Goal: Information Seeking & Learning: Learn about a topic

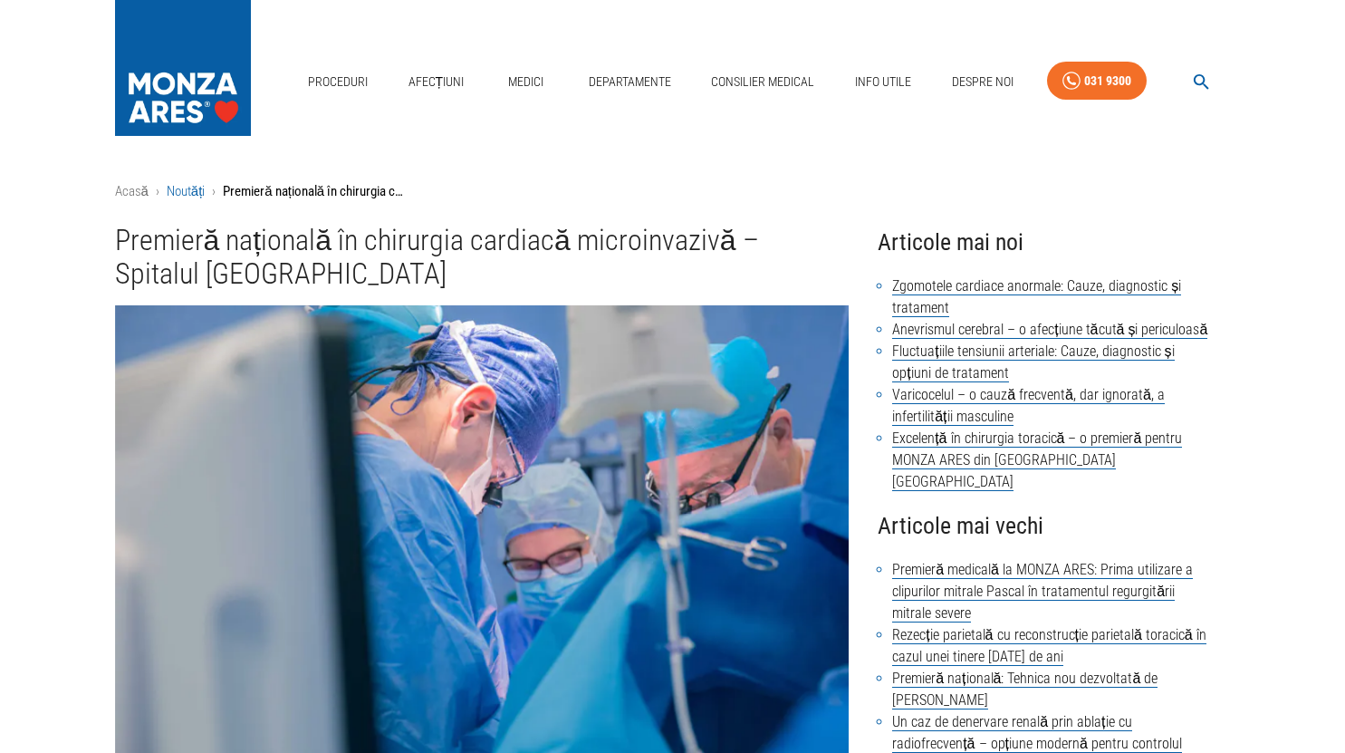
click at [188, 193] on link "Noutăți" at bounding box center [186, 191] width 39 height 16
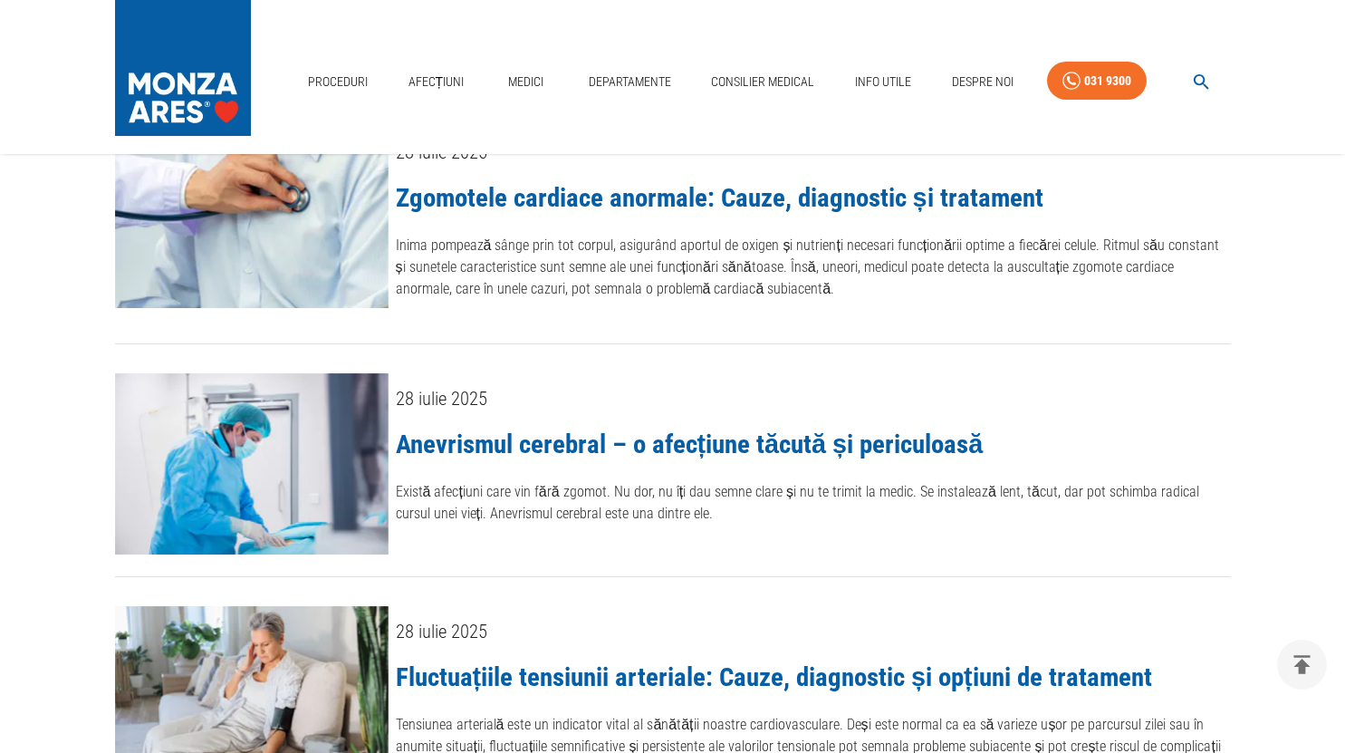
scroll to position [91, 0]
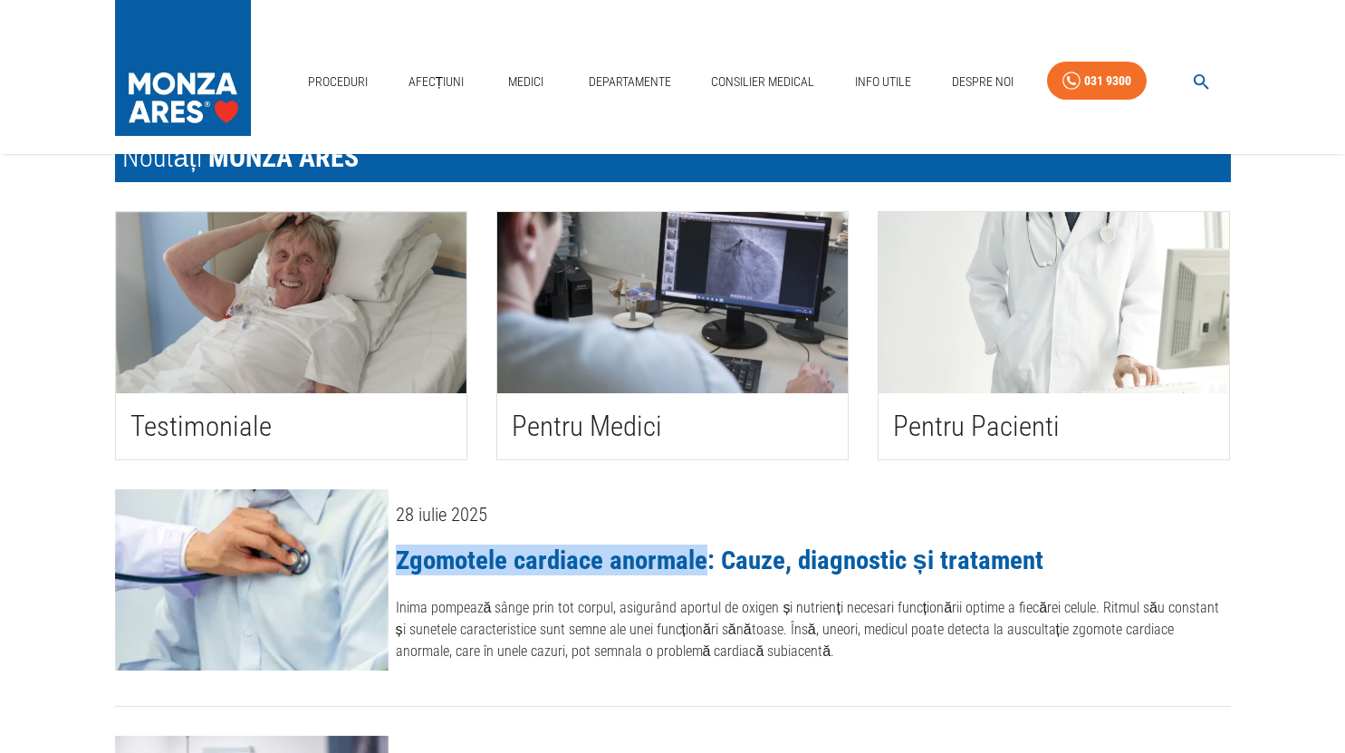
drag, startPoint x: 398, startPoint y: 561, endPoint x: 707, endPoint y: 547, distance: 309.1
click at [707, 547] on div "28 iulie 2025 Zgomotele cardiace anormale: Cauze, diagnostic și tratament Inima…" at bounding box center [809, 583] width 842 height 202
copy link "Zgomotele cardiace anormale"
click at [614, 566] on link "Zgomotele cardiace anormale: Cauze, diagnostic și tratament" at bounding box center [719, 559] width 647 height 31
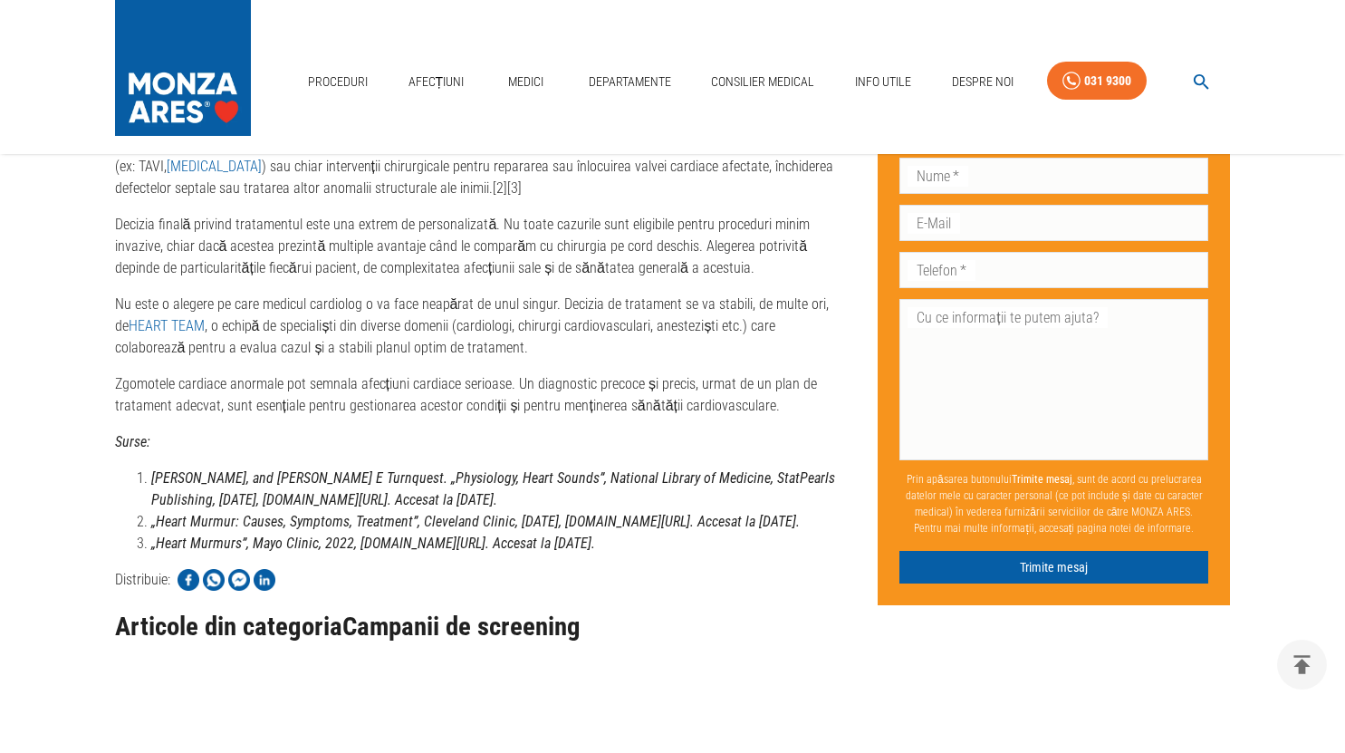
scroll to position [2715, 0]
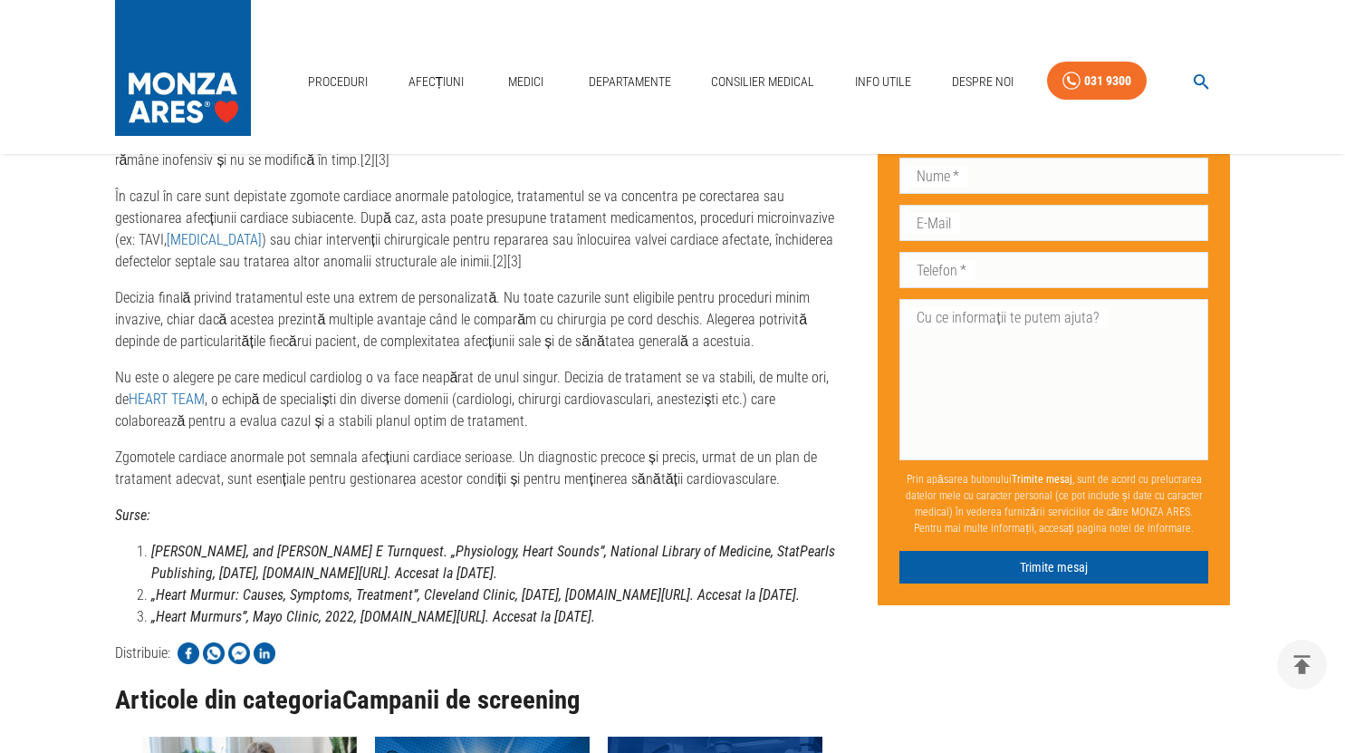
click at [202, 78] on img at bounding box center [183, 63] width 136 height 127
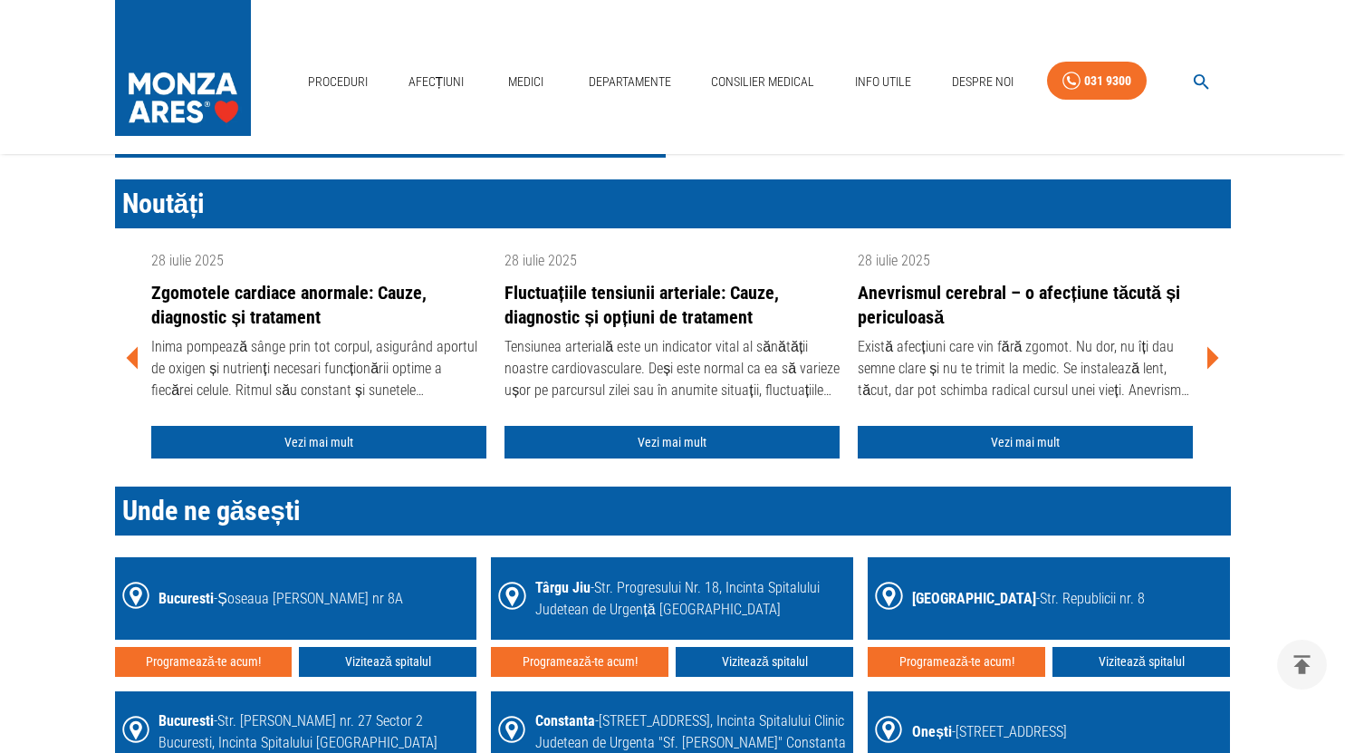
scroll to position [2355, 0]
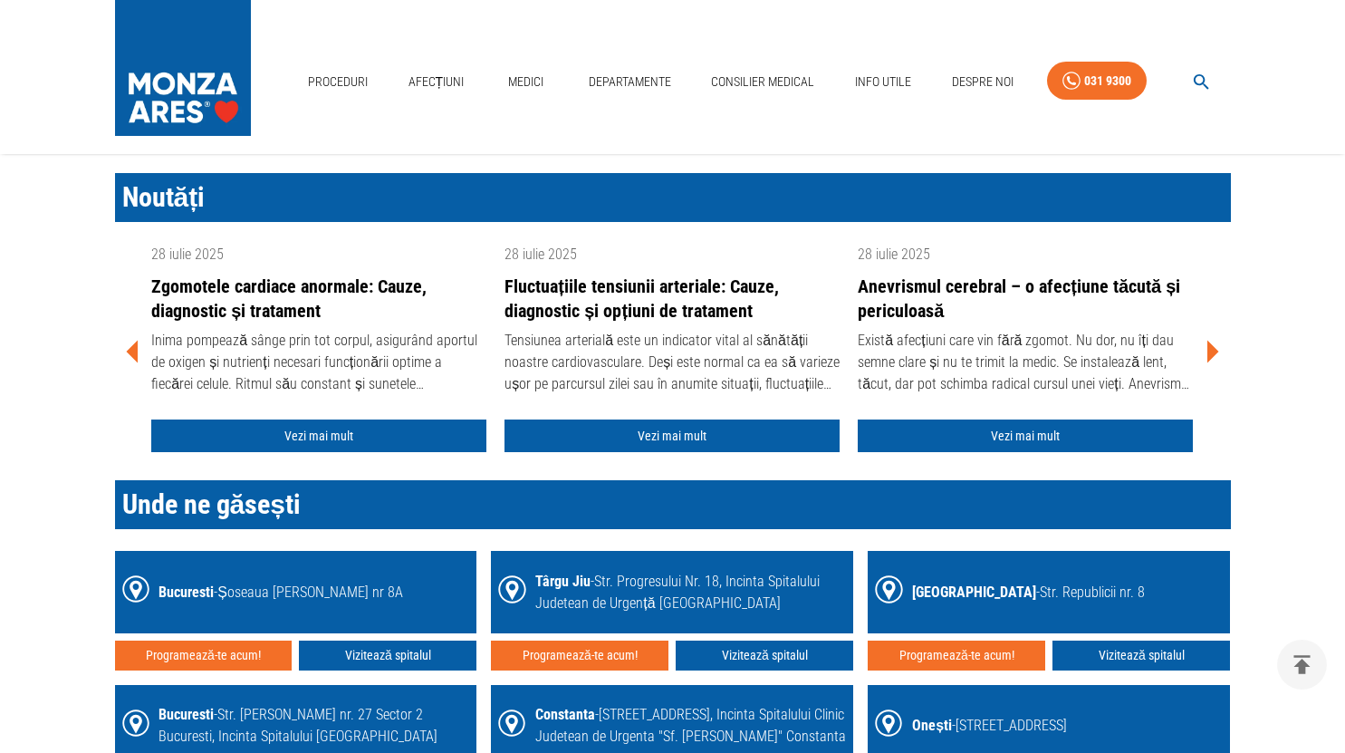
click at [1212, 355] on icon at bounding box center [1212, 351] width 54 height 54
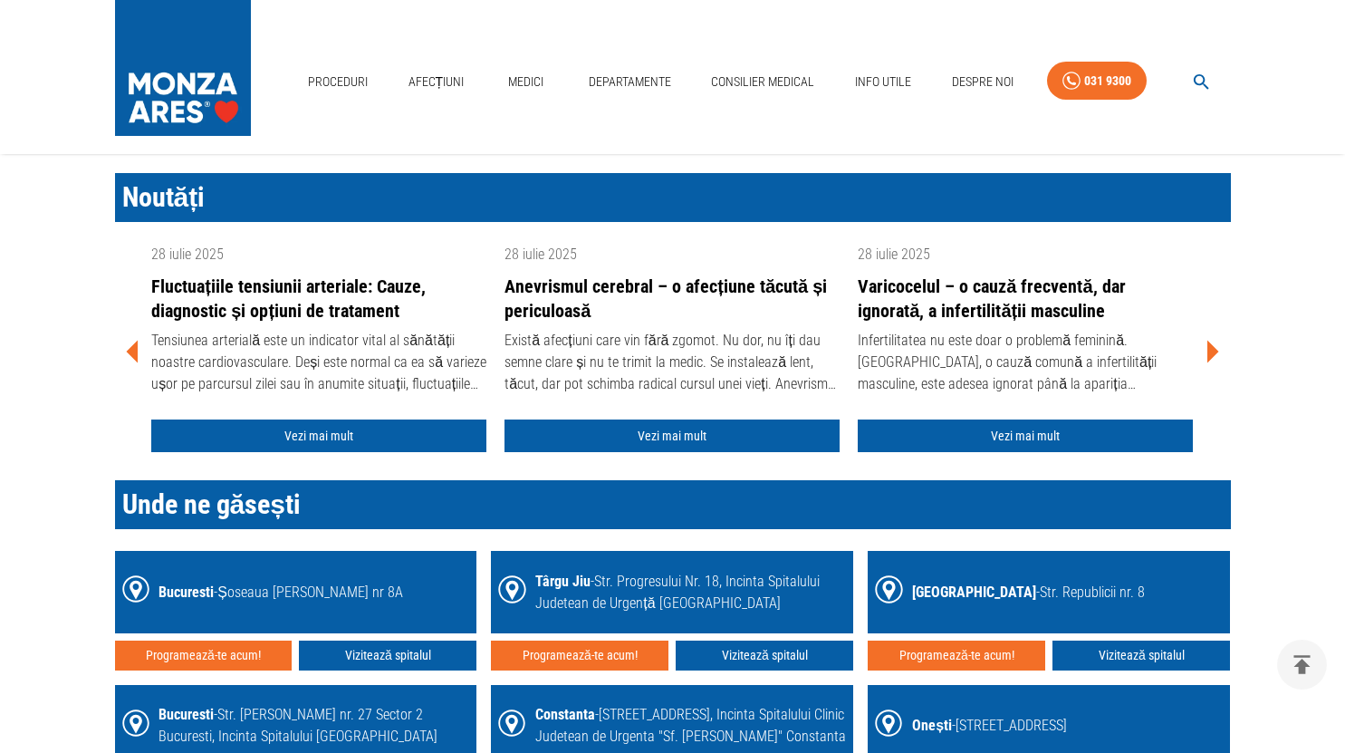
click at [1212, 355] on icon at bounding box center [1212, 351] width 54 height 54
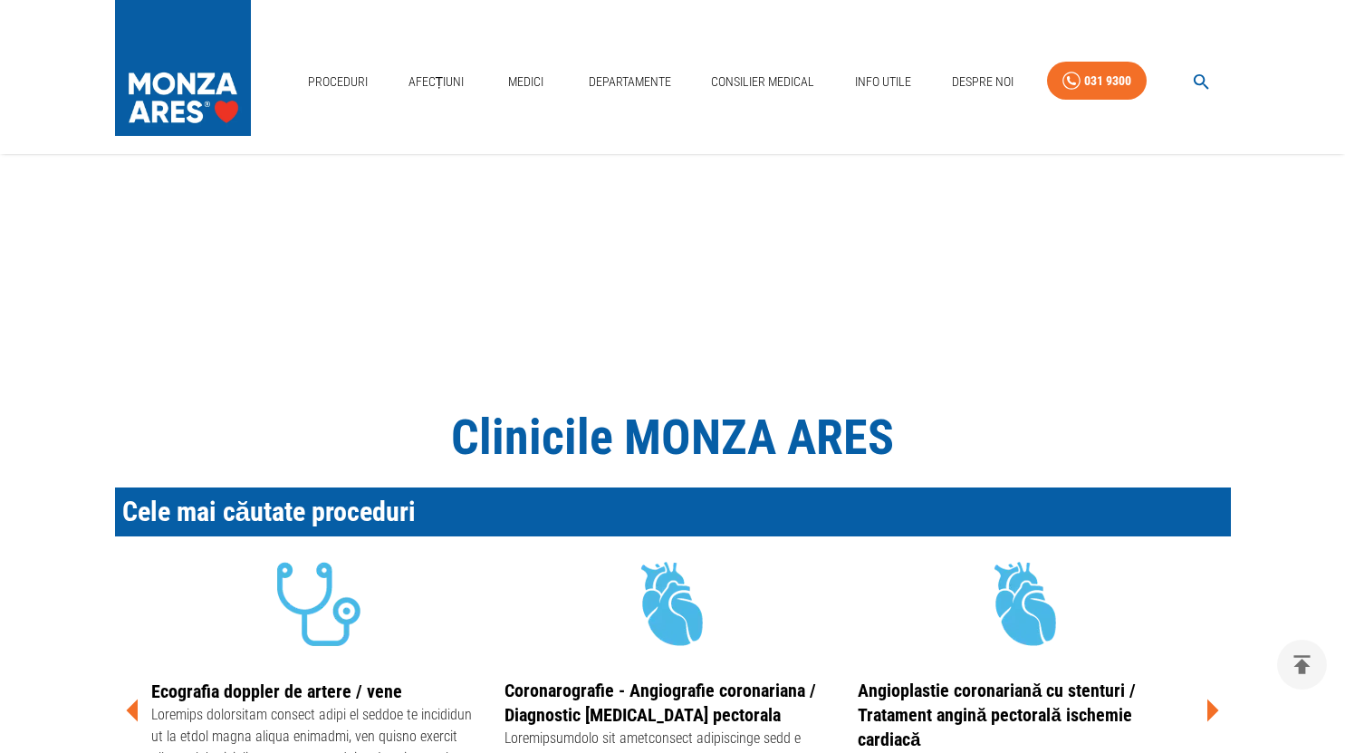
scroll to position [0, 0]
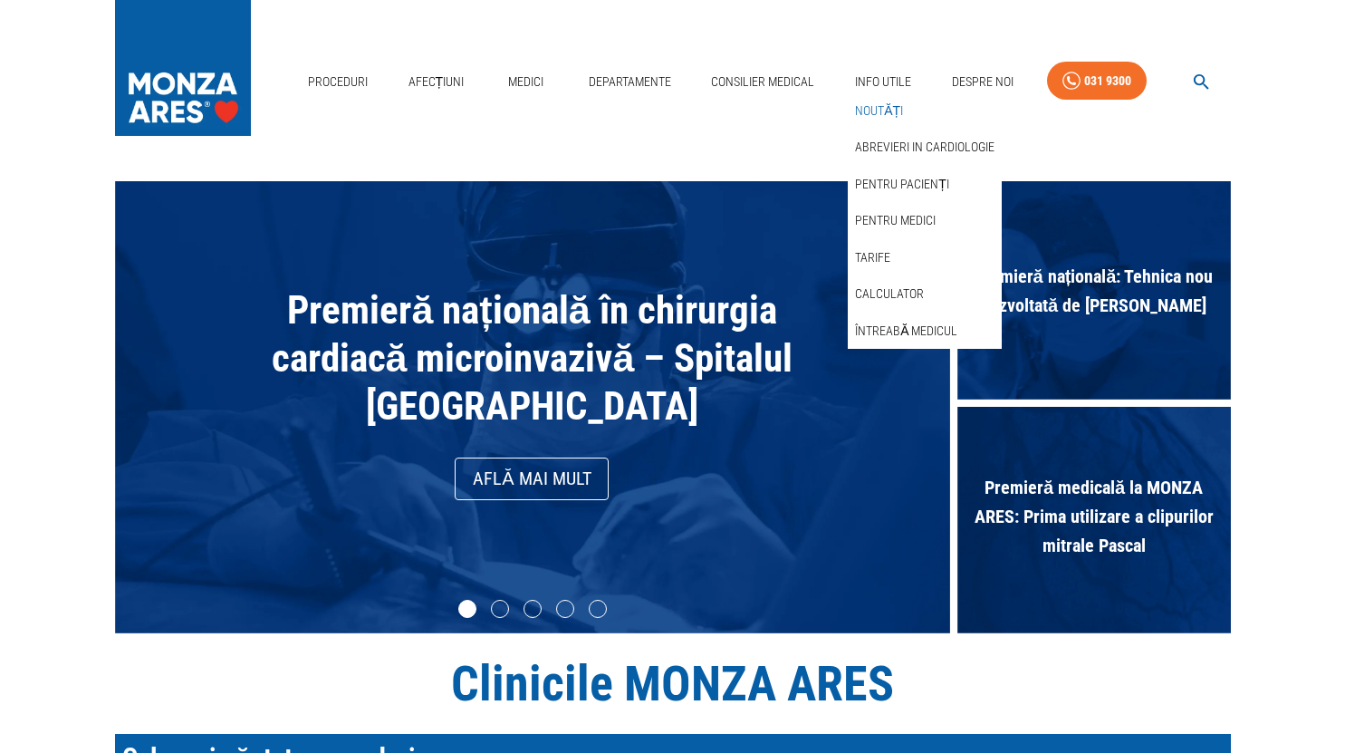
click at [891, 107] on link "Noutăți" at bounding box center [878, 111] width 55 height 30
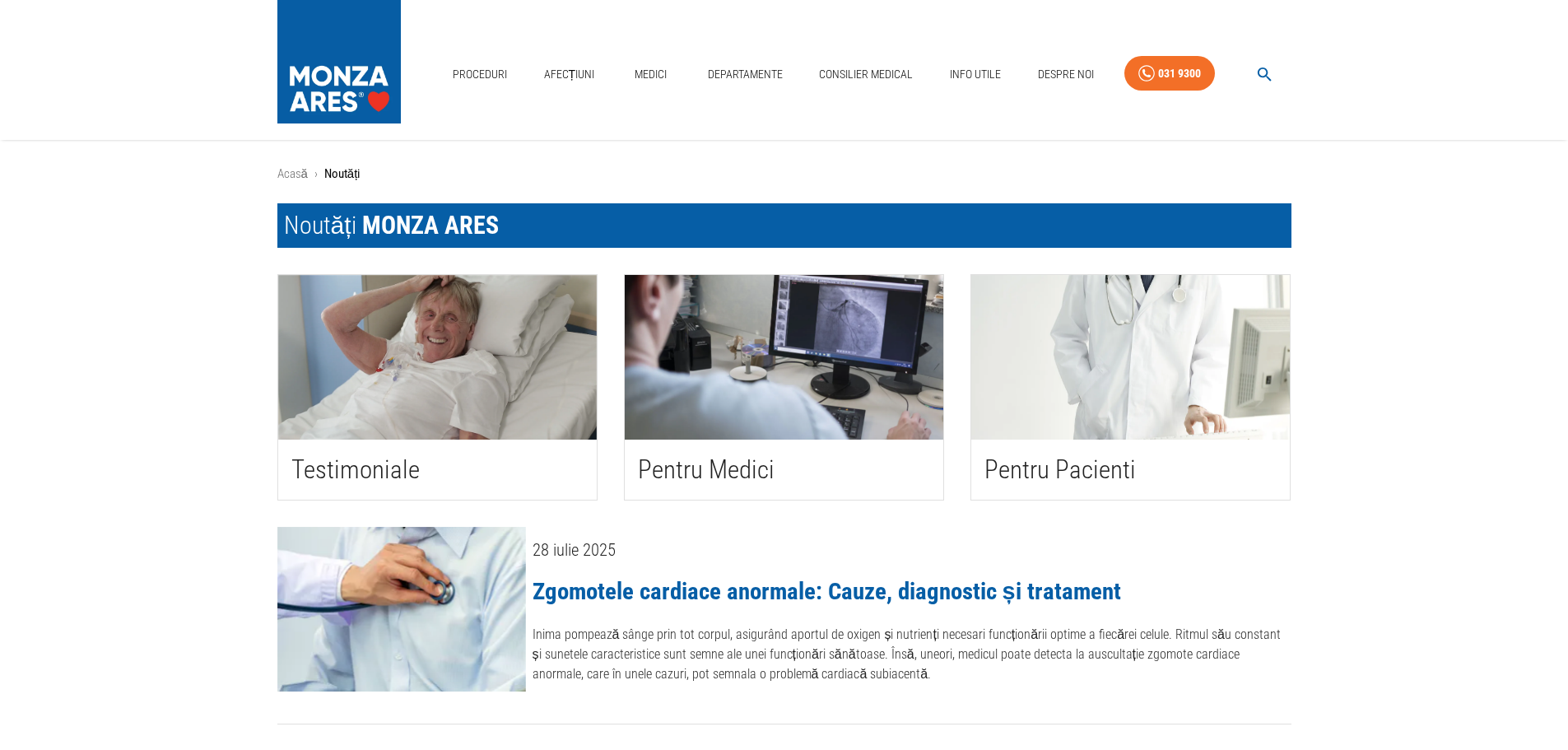
scroll to position [494, 0]
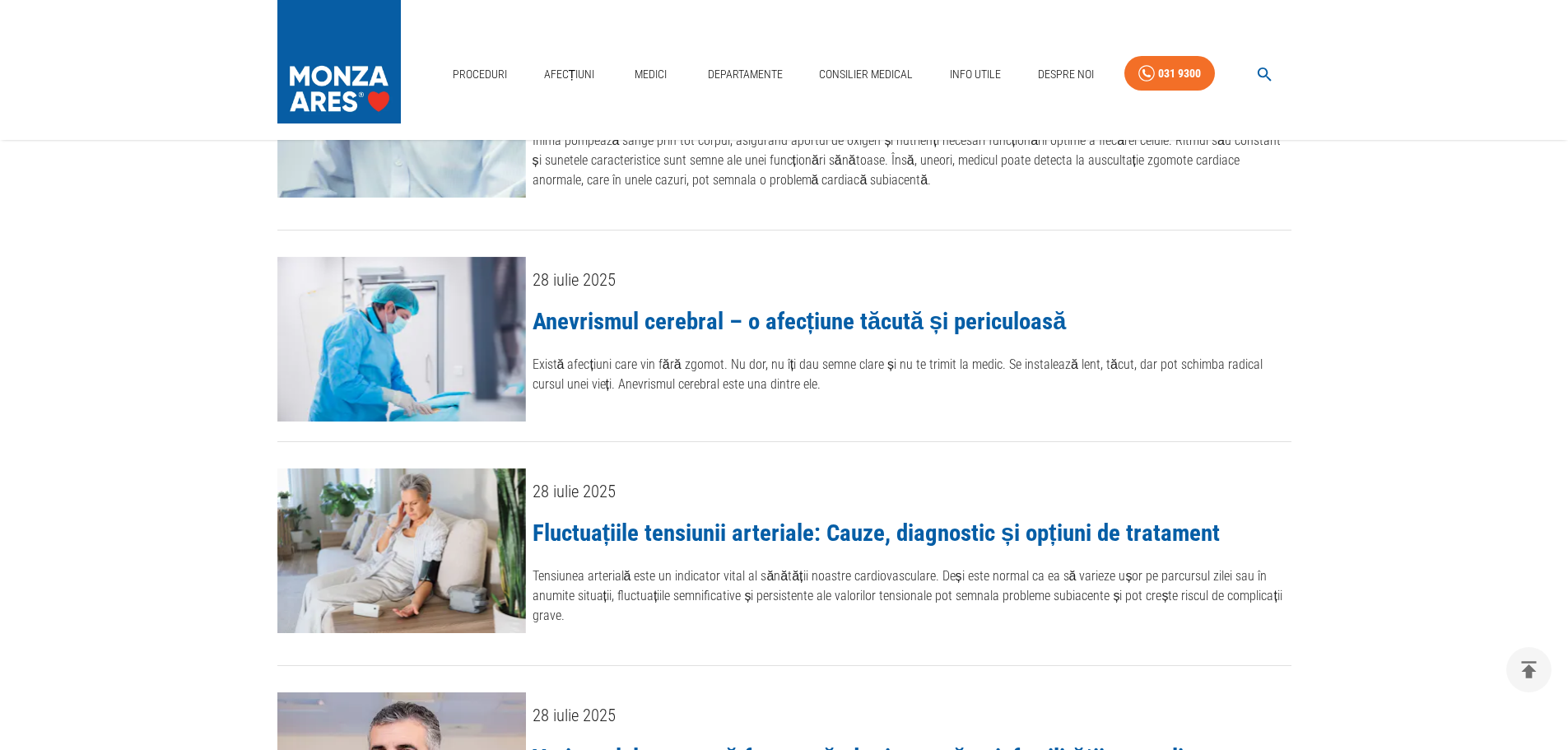
click at [664, 323] on link "Anevrismul cerebral – o afecțiune tăcută și periculoasă" at bounding box center [800, 321] width 534 height 28
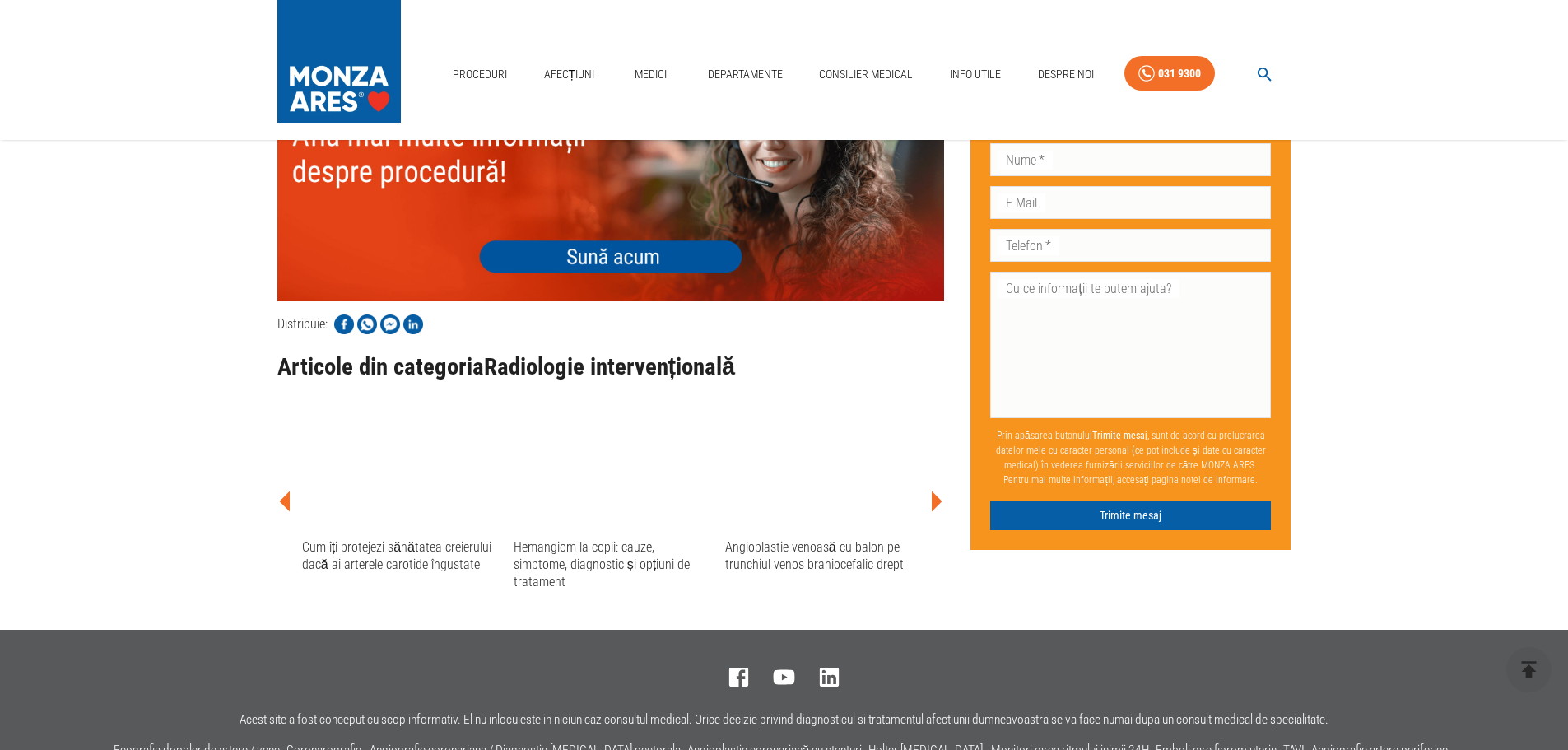
scroll to position [3705, 0]
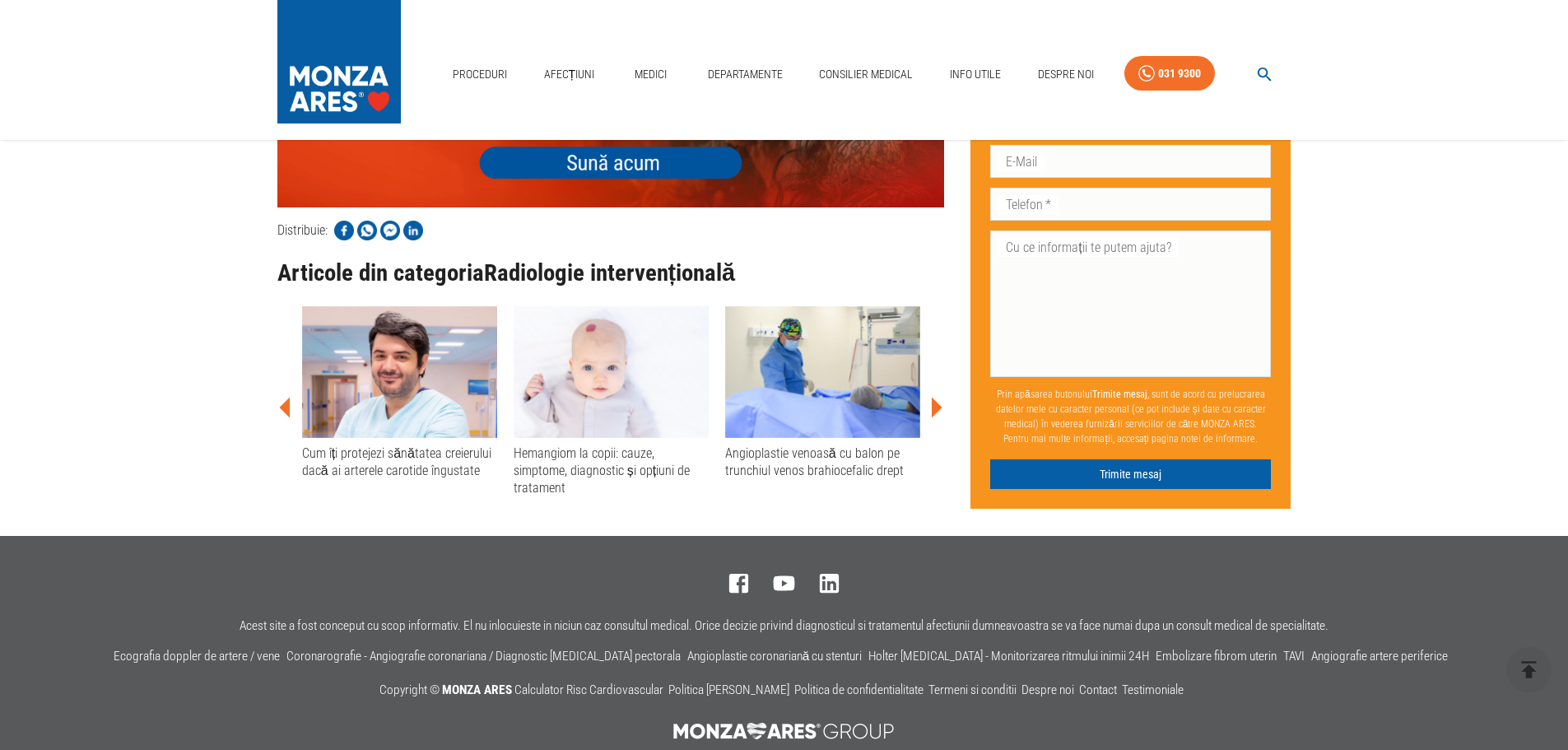
scroll to position [3705, 0]
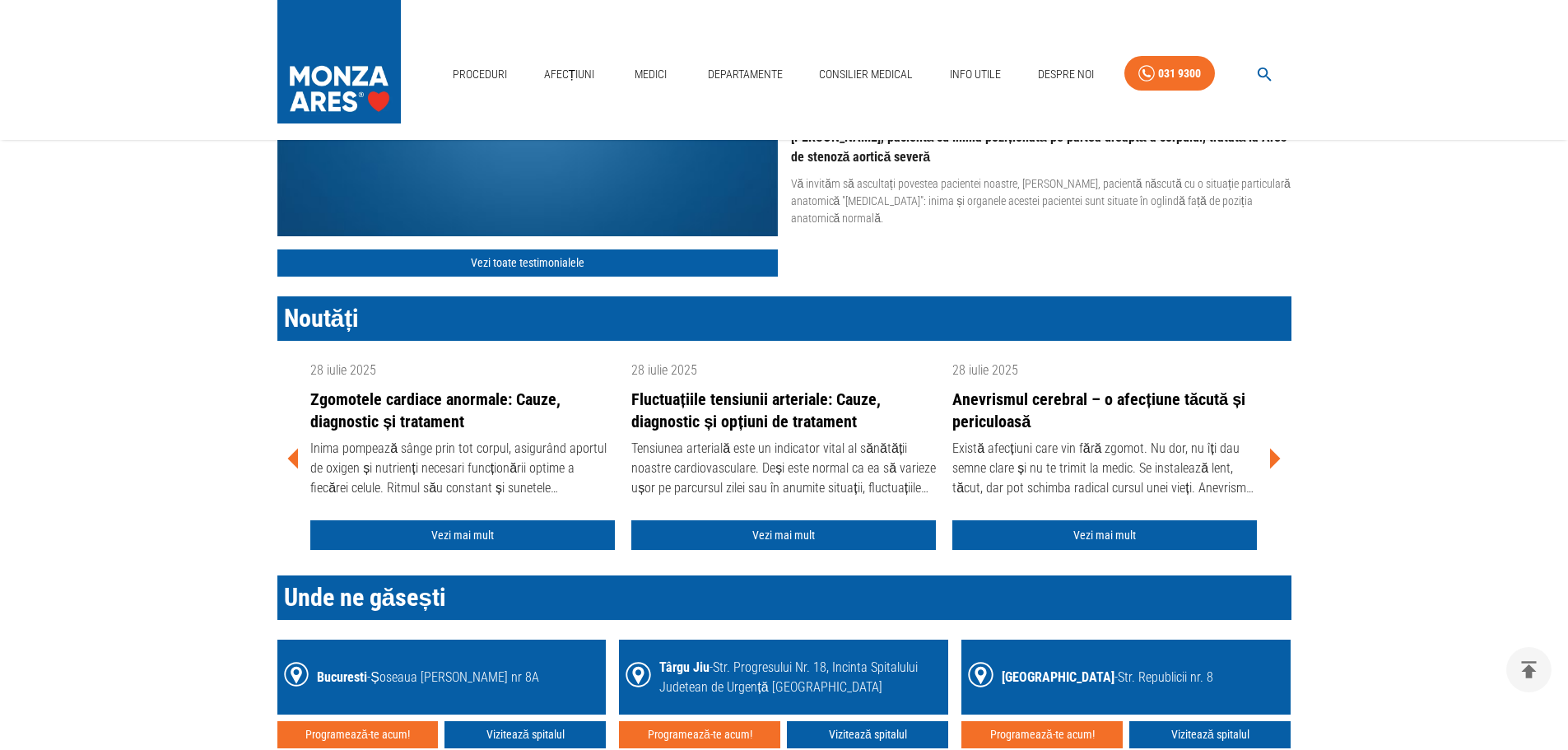
scroll to position [2141, 0]
